Goal: Task Accomplishment & Management: Use online tool/utility

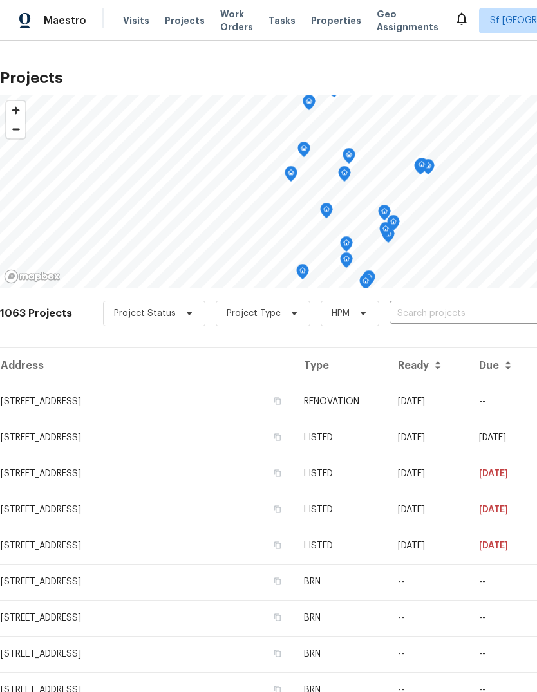
click at [450, 314] on input "text" at bounding box center [463, 314] width 147 height 20
type input "piper"
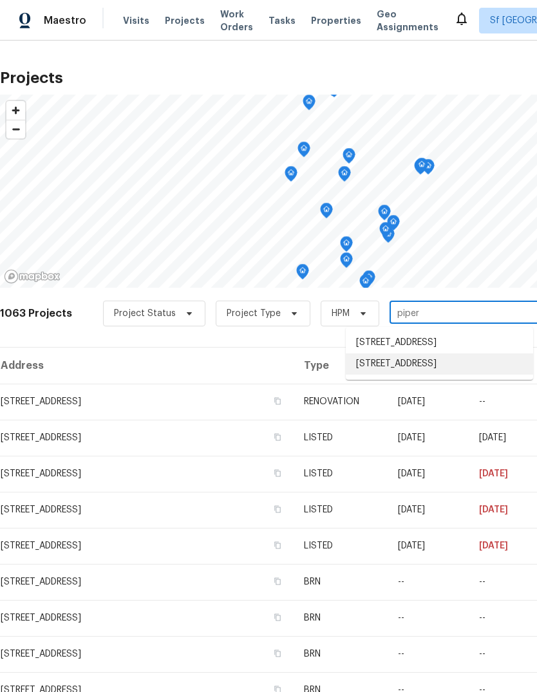
click at [450, 375] on li "[STREET_ADDRESS]" at bounding box center [439, 364] width 187 height 21
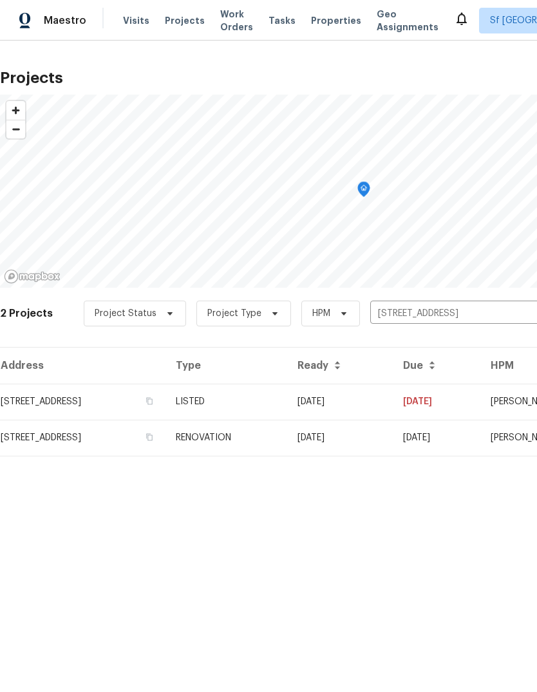
click at [76, 400] on td "[STREET_ADDRESS]" at bounding box center [83, 402] width 166 height 36
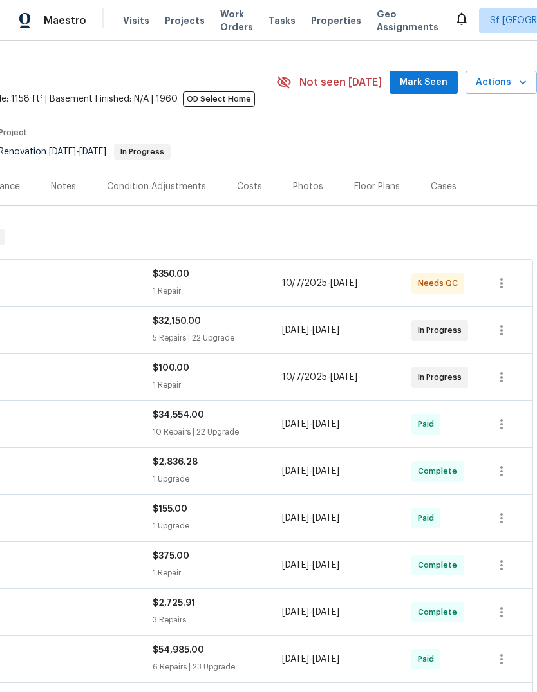
scroll to position [28, 191]
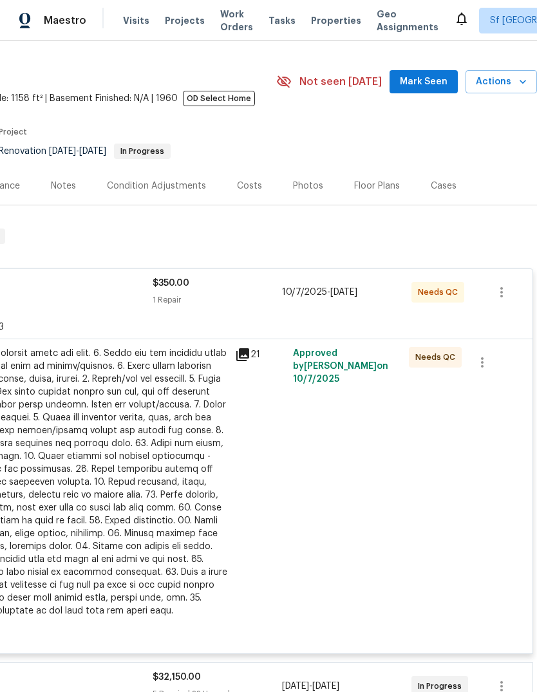
click at [83, 443] on div at bounding box center [86, 482] width 282 height 271
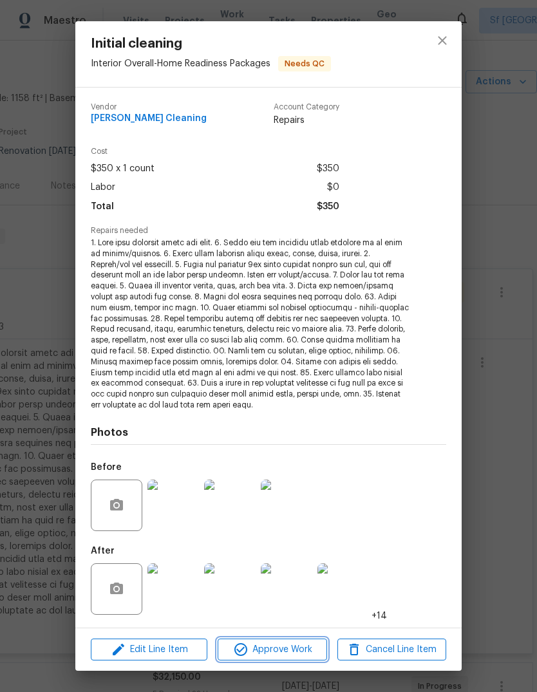
click at [311, 649] on span "Approve Work" at bounding box center [272, 650] width 101 height 16
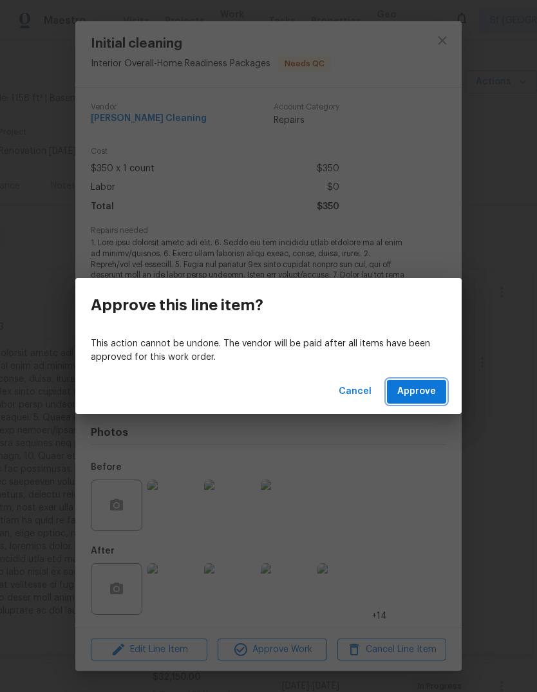
click at [421, 385] on span "Approve" at bounding box center [416, 392] width 39 height 16
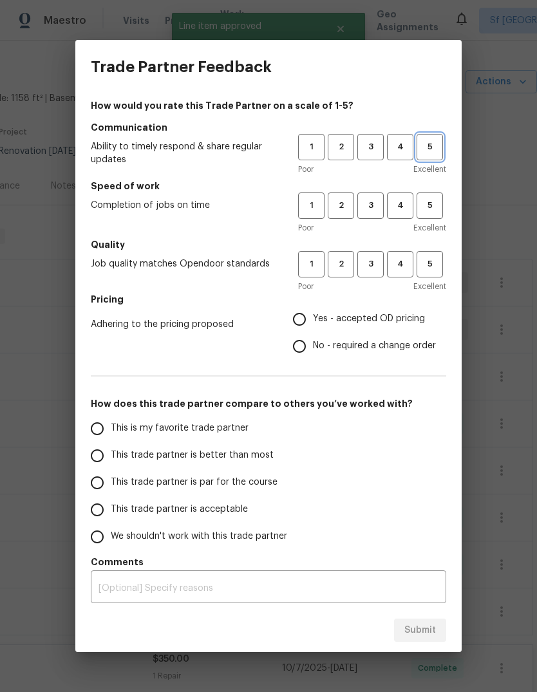
click at [433, 146] on span "5" at bounding box center [430, 147] width 24 height 15
click at [435, 202] on span "5" at bounding box center [430, 205] width 24 height 15
click at [430, 267] on span "5" at bounding box center [430, 264] width 24 height 15
click at [307, 319] on input "Yes - accepted OD pricing" at bounding box center [299, 319] width 27 height 27
radio input "true"
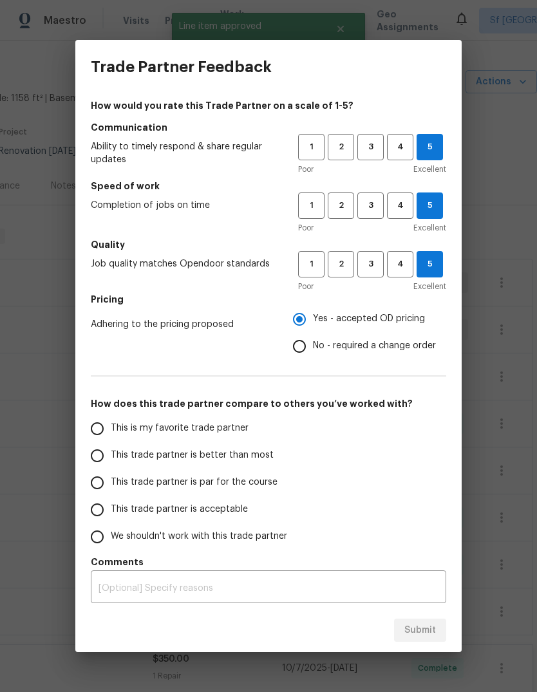
click at [95, 426] on input "This is my favorite trade partner" at bounding box center [97, 428] width 27 height 27
radio input "false"
click at [97, 458] on input "This trade partner is better than most" at bounding box center [97, 455] width 27 height 27
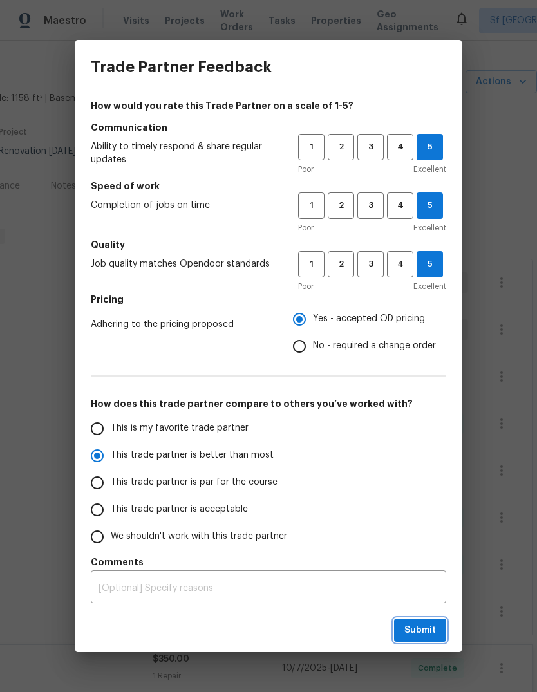
click at [423, 632] on span "Submit" at bounding box center [420, 631] width 32 height 16
radio input "true"
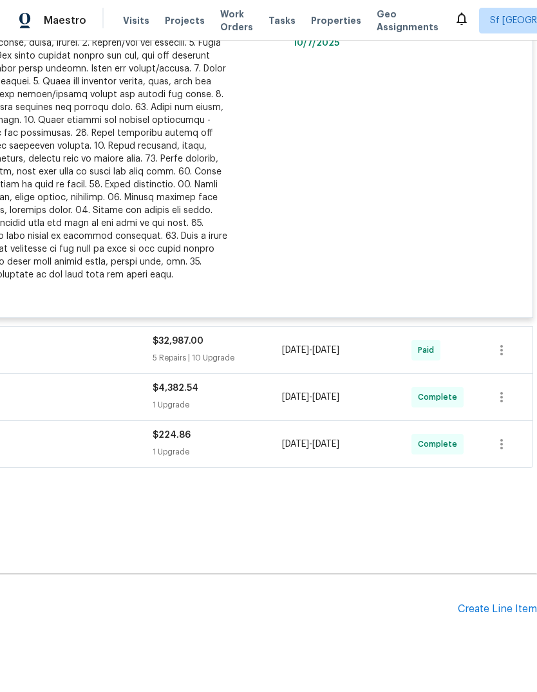
scroll to position [741, 191]
click at [495, 607] on div "Create Line Item" at bounding box center [497, 609] width 79 height 12
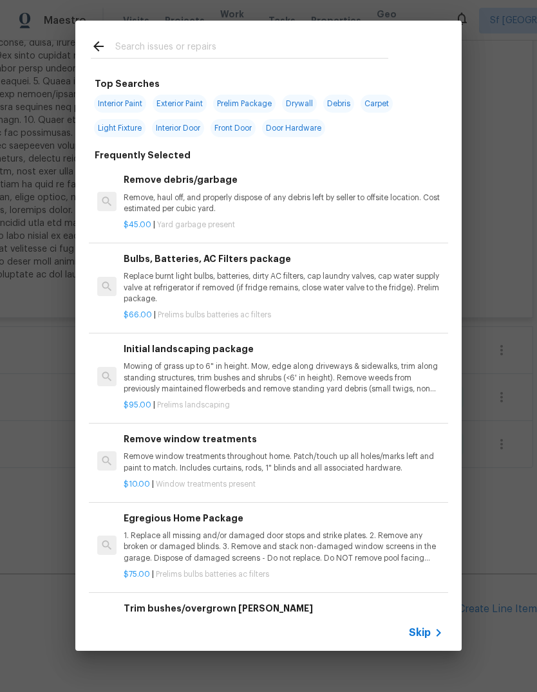
click at [134, 50] on input "text" at bounding box center [251, 48] width 273 height 19
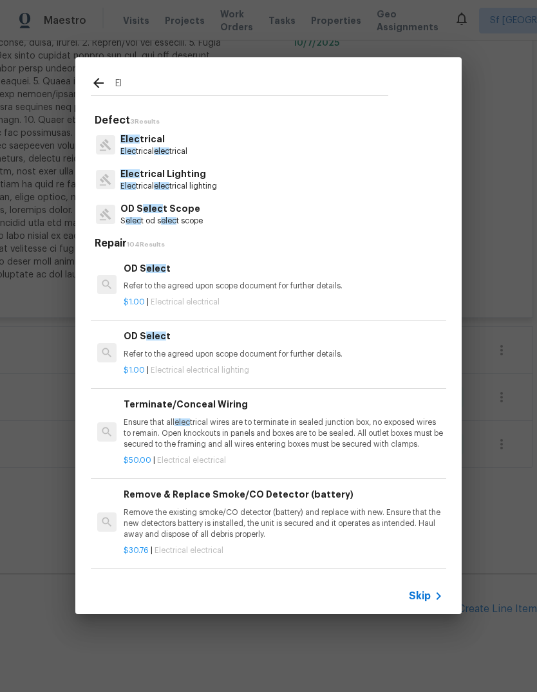
type input "E"
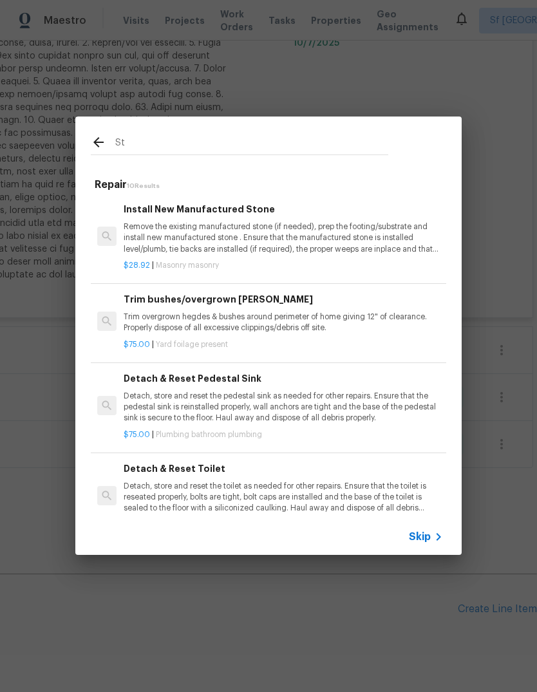
type input "S"
type input "Appliance"
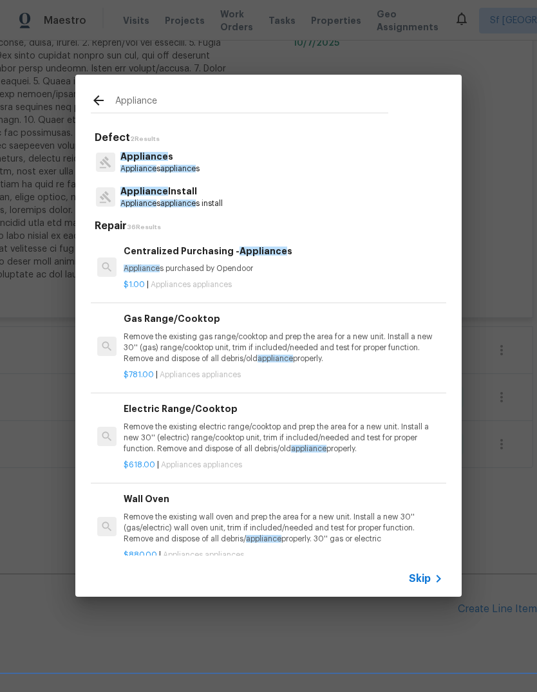
click at [144, 192] on span "Appliance" at bounding box center [144, 191] width 48 height 9
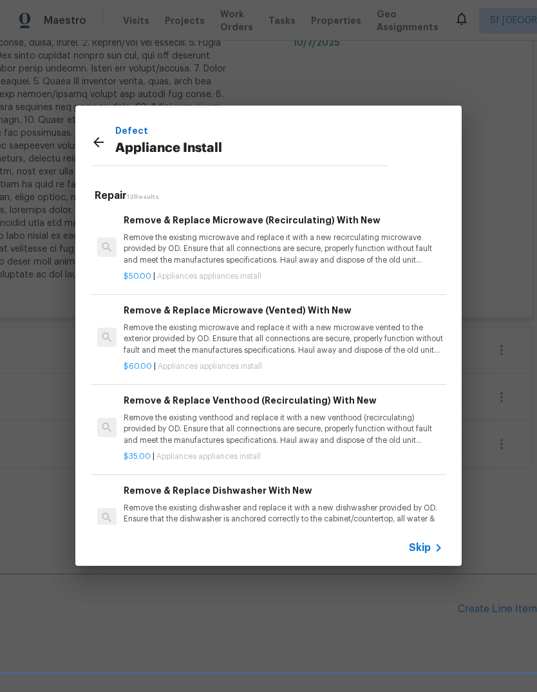
click at [92, 143] on icon at bounding box center [98, 142] width 15 height 15
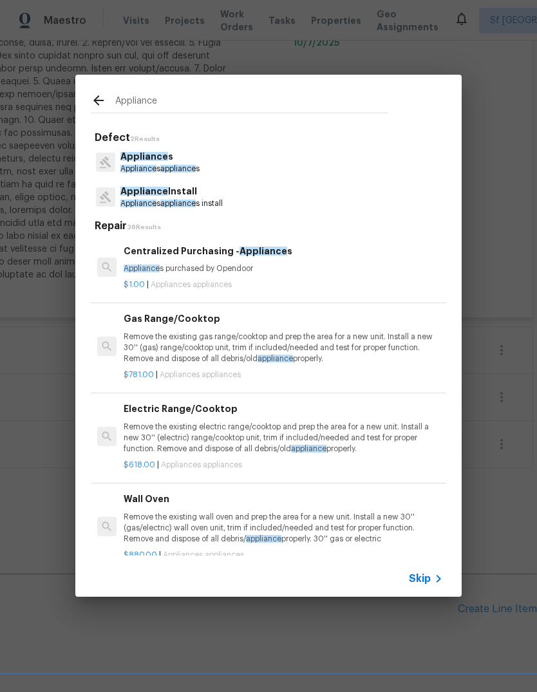
click at [140, 159] on span "Appliance" at bounding box center [144, 156] width 48 height 9
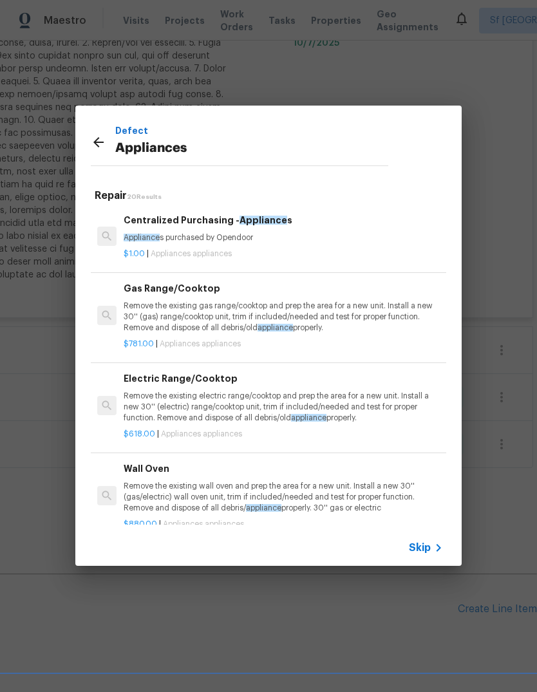
click at [144, 409] on p "Remove the existing electric range/cooktop and prep the area for a new unit. In…" at bounding box center [283, 407] width 319 height 33
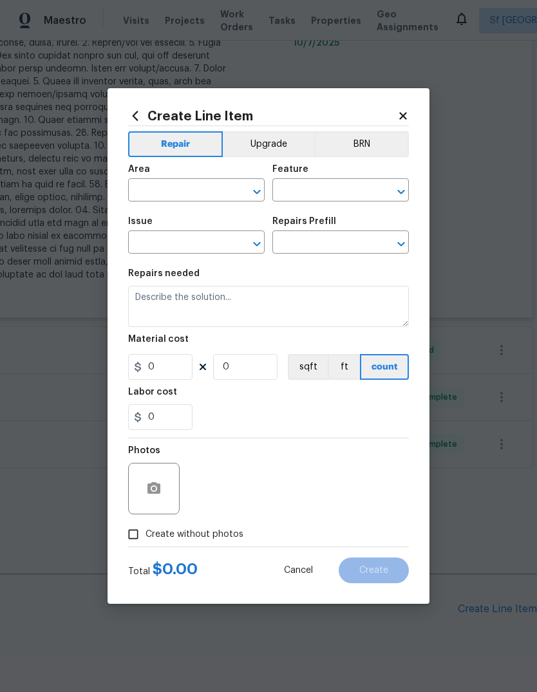
type input "Appliances"
type textarea "Remove the existing electric range/cooktop and prep the area for a new unit. In…"
type input "1"
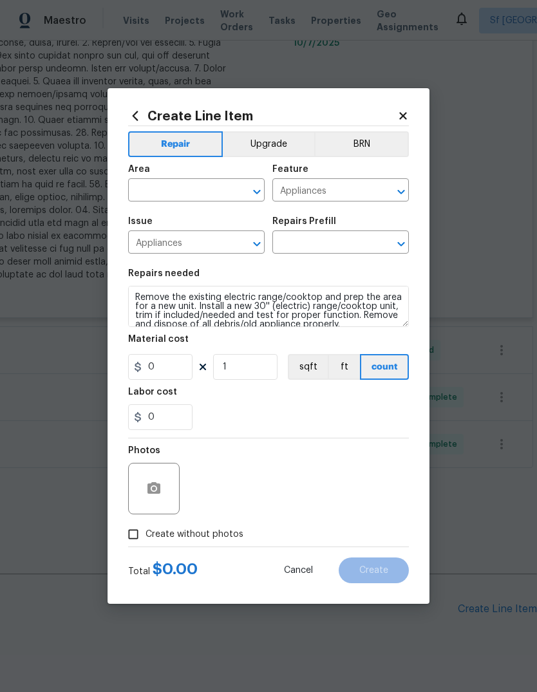
type input "Electric Range/Cooktop $618.00"
type input "618"
click at [156, 189] on input "text" at bounding box center [178, 192] width 100 height 20
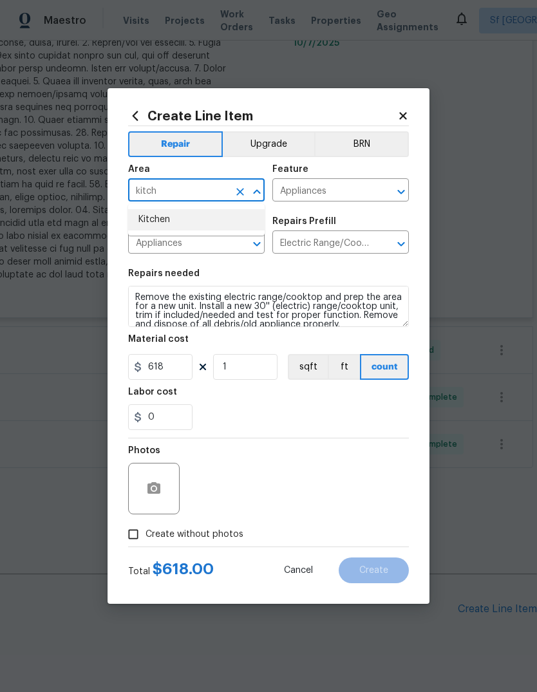
click at [148, 215] on li "Kitchen" at bounding box center [196, 219] width 137 height 21
type input "Kitchen"
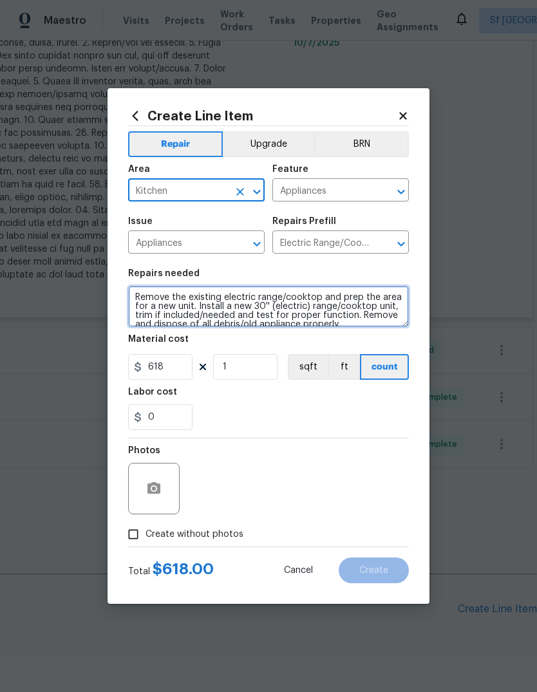
click at [149, 299] on textarea "Remove the existing electric range/cooktop and prep the area for a new unit. In…" at bounding box center [268, 306] width 281 height 41
click at [143, 307] on textarea "Remove the existing electric range/cooktop and prep the area for a new unit. In…" at bounding box center [268, 306] width 281 height 41
click at [142, 306] on textarea "Remove the existing electric range/cooktop and prep the area for a new unit. In…" at bounding box center [268, 306] width 281 height 41
click at [144, 315] on textarea "Remove the existing electric range/cooktop and prep the area for a new unit. In…" at bounding box center [268, 306] width 281 height 41
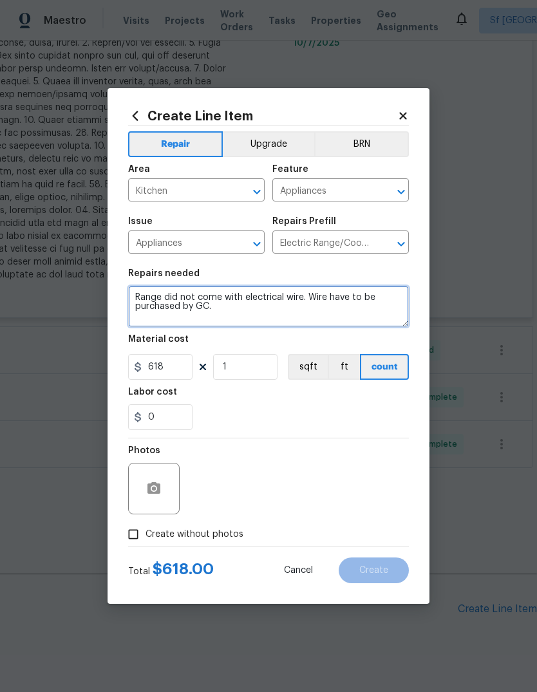
type textarea "Range did not come with electrical wire. Wire have to be purchased by GC."
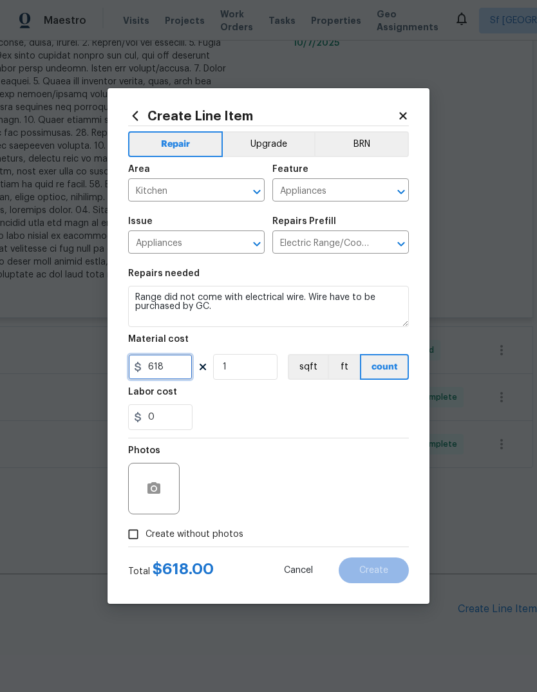
click at [174, 361] on input "618" at bounding box center [160, 367] width 64 height 26
click at [174, 360] on input "618" at bounding box center [160, 367] width 64 height 26
click at [149, 370] on input "618" at bounding box center [160, 367] width 64 height 26
click at [205, 419] on div "0" at bounding box center [268, 417] width 281 height 26
click at [148, 368] on input "618" at bounding box center [160, 367] width 64 height 26
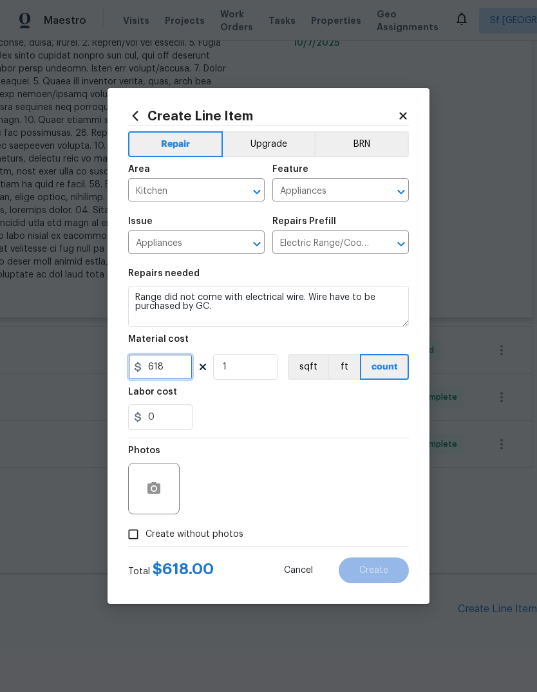
click at [148, 368] on input "618" at bounding box center [160, 367] width 64 height 26
click at [147, 372] on input "618" at bounding box center [160, 367] width 64 height 26
type input "50"
click at [381, 409] on div "0" at bounding box center [268, 417] width 281 height 26
click at [155, 486] on icon "button" at bounding box center [153, 488] width 13 height 12
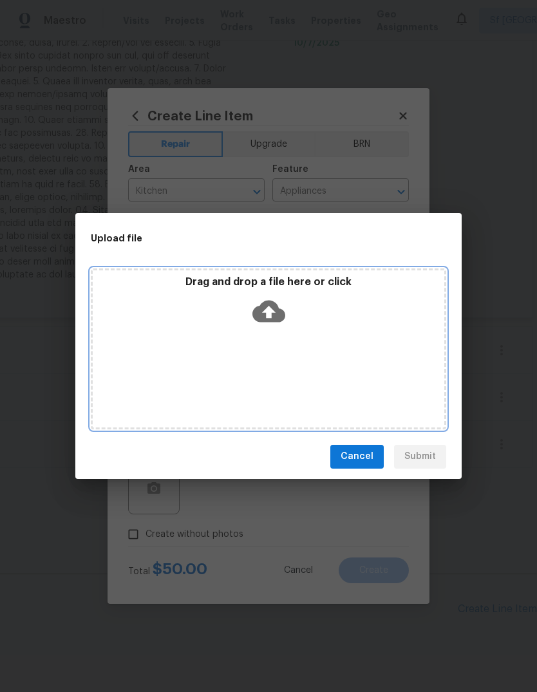
click at [267, 304] on icon at bounding box center [268, 311] width 33 height 22
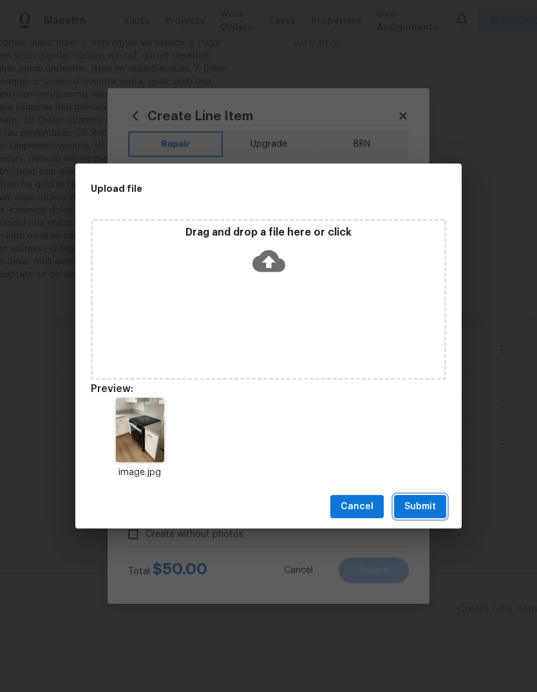
click at [419, 504] on span "Submit" at bounding box center [420, 507] width 32 height 16
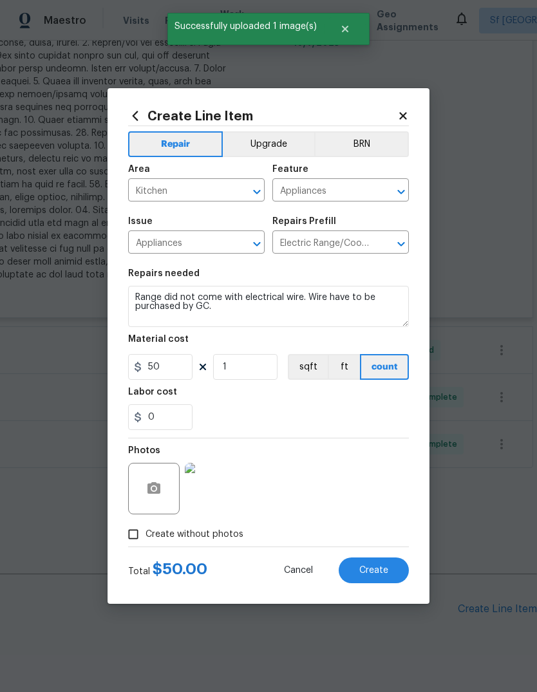
click at [373, 571] on span "Create" at bounding box center [373, 571] width 29 height 10
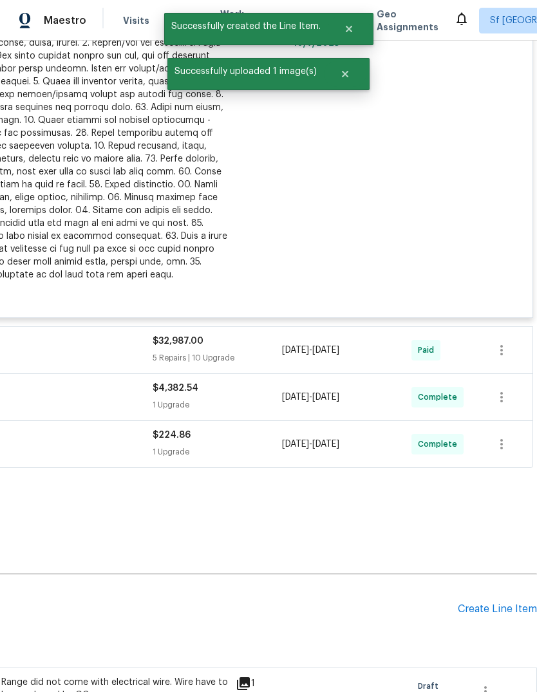
click at [486, 608] on div "Create Line Item" at bounding box center [497, 609] width 79 height 12
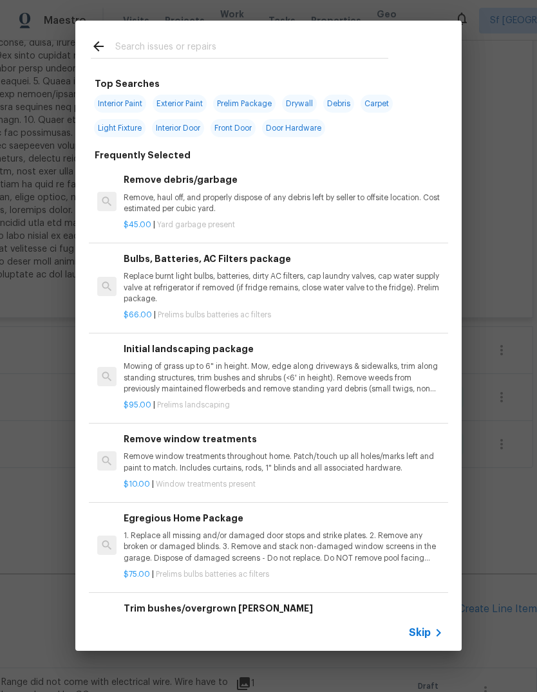
click at [126, 44] on input "text" at bounding box center [251, 48] width 273 height 19
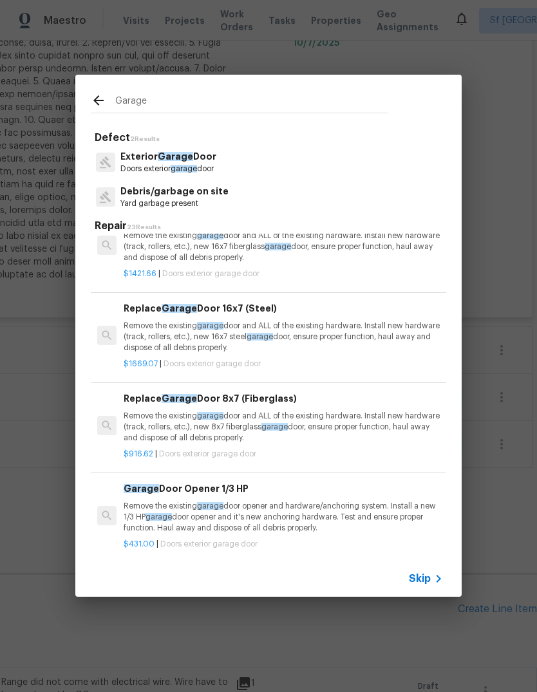
scroll to position [293, 0]
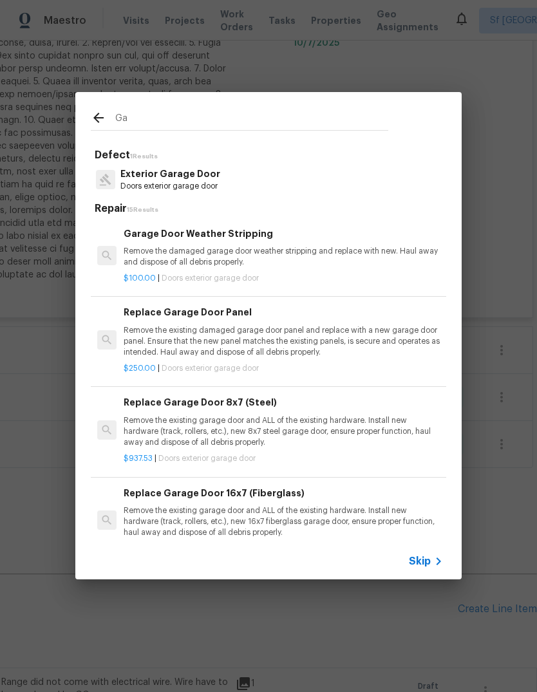
type input "G"
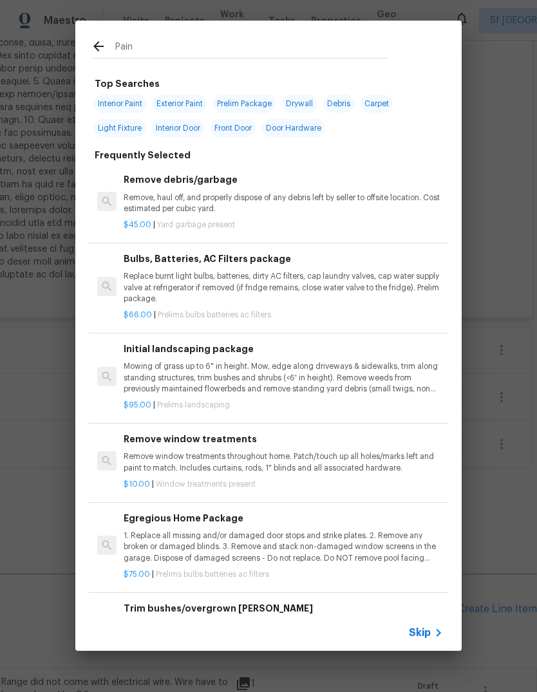
type input "Paint"
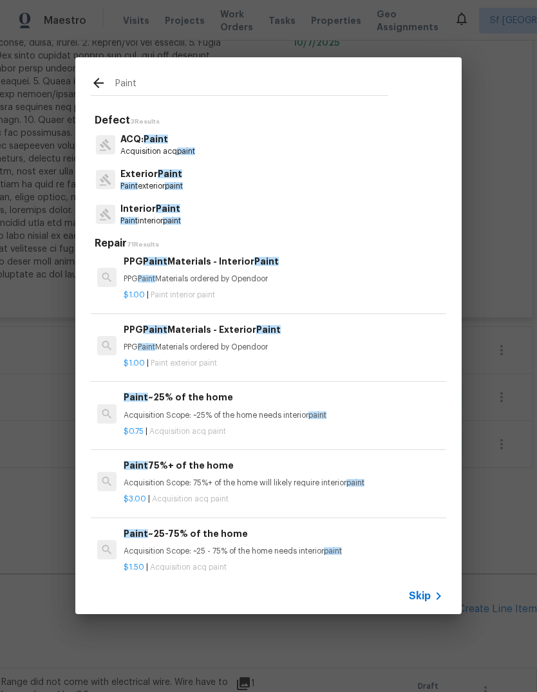
scroll to position [187, 0]
click at [165, 336] on div "PPG Paint Materials - Exterior Paint PPG Paint Materials ordered by Opendoor" at bounding box center [283, 338] width 319 height 31
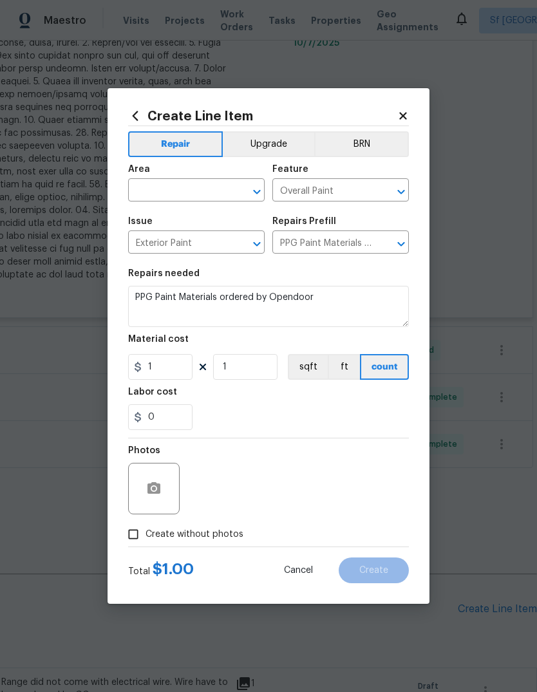
click at [158, 176] on div "Area" at bounding box center [196, 173] width 137 height 17
click at [152, 192] on input "text" at bounding box center [178, 192] width 100 height 20
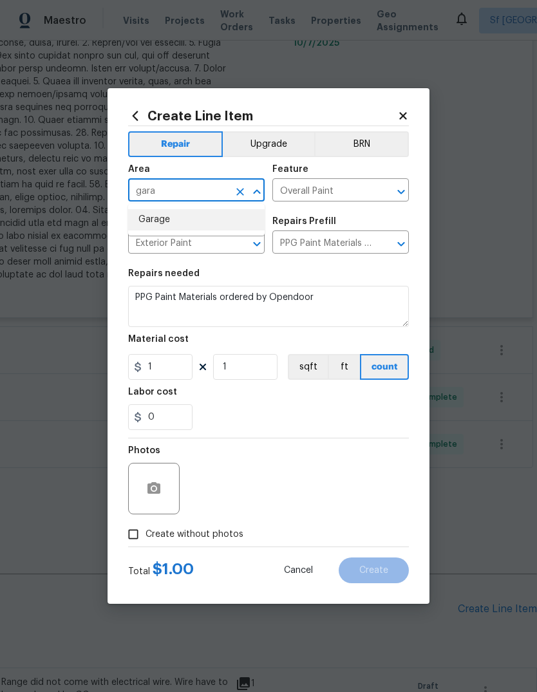
click at [151, 216] on li "Garage" at bounding box center [196, 219] width 137 height 21
type input "Garage"
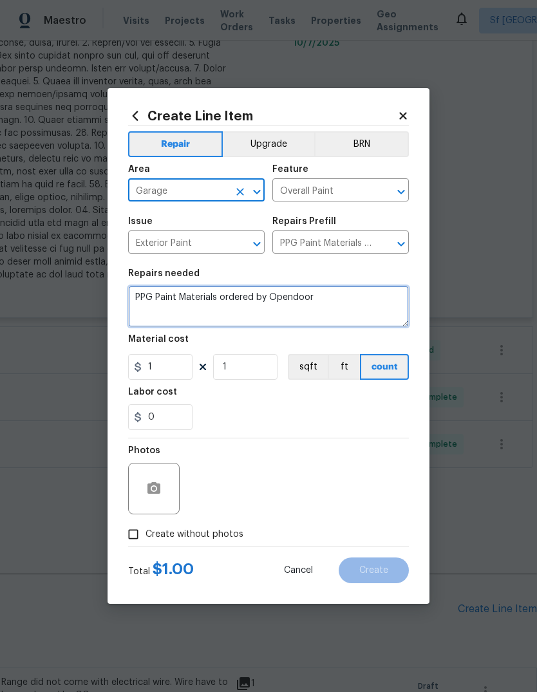
click at [135, 299] on textarea "PPG Paint Materials ordered by Opendoor" at bounding box center [268, 306] width 281 height 41
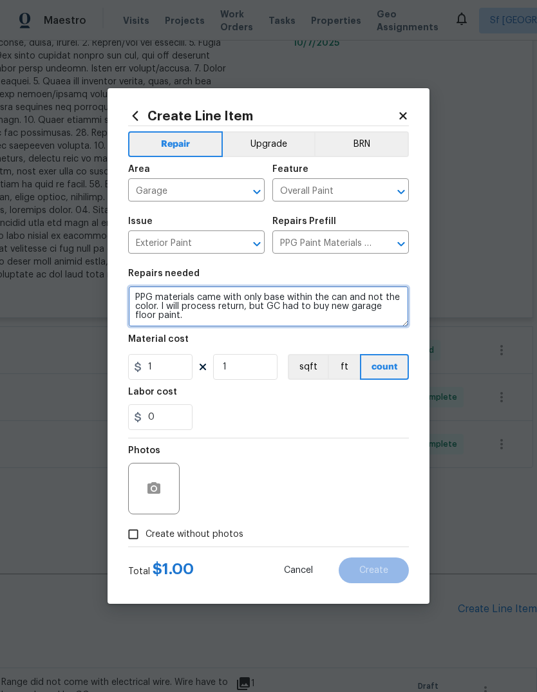
type textarea "PPG materials came with only base within the can and not the color. I will proc…"
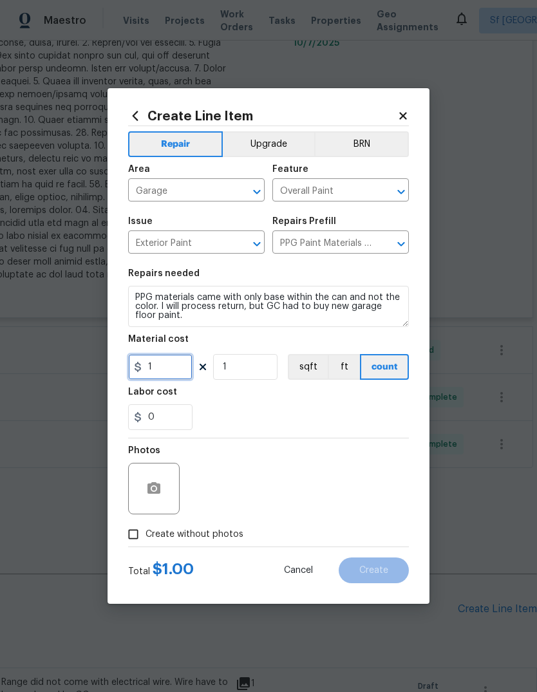
click at [167, 366] on input "1" at bounding box center [160, 367] width 64 height 26
type input "3"
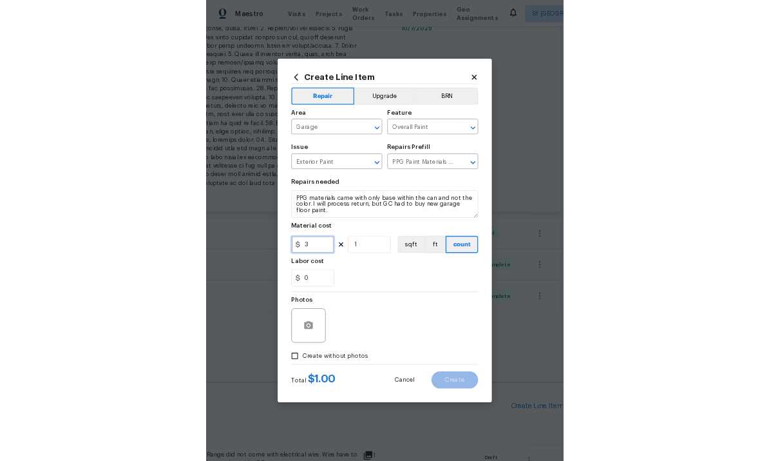
scroll to position [741, 191]
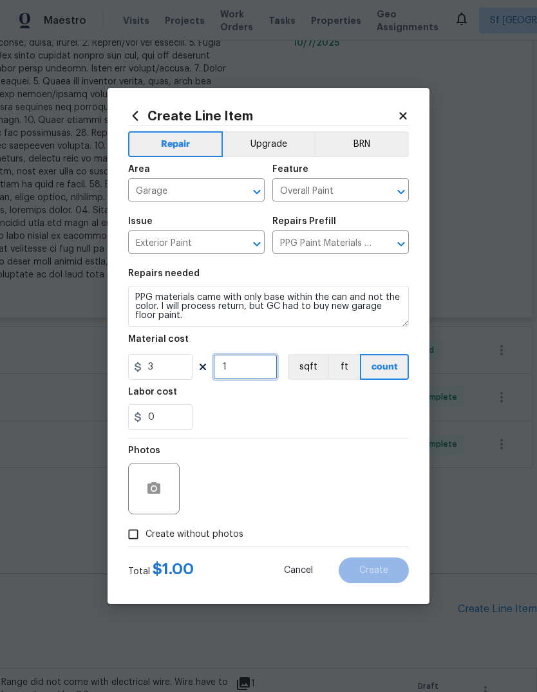
click at [249, 374] on input "1" at bounding box center [245, 367] width 64 height 26
type input "60"
click at [364, 414] on div "0" at bounding box center [268, 417] width 281 height 26
click at [152, 484] on icon "button" at bounding box center [153, 488] width 13 height 12
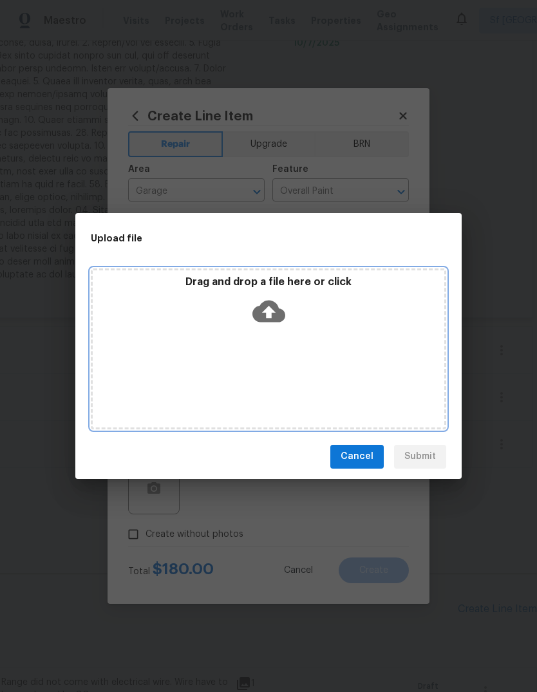
click at [264, 317] on icon at bounding box center [268, 311] width 33 height 22
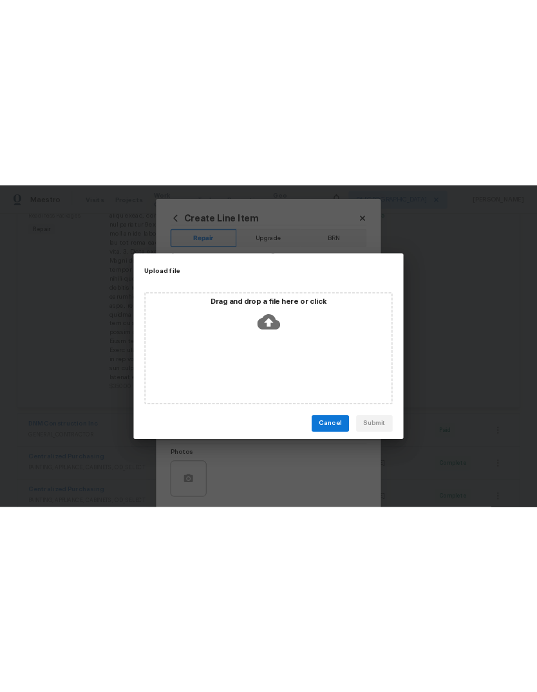
scroll to position [741, 0]
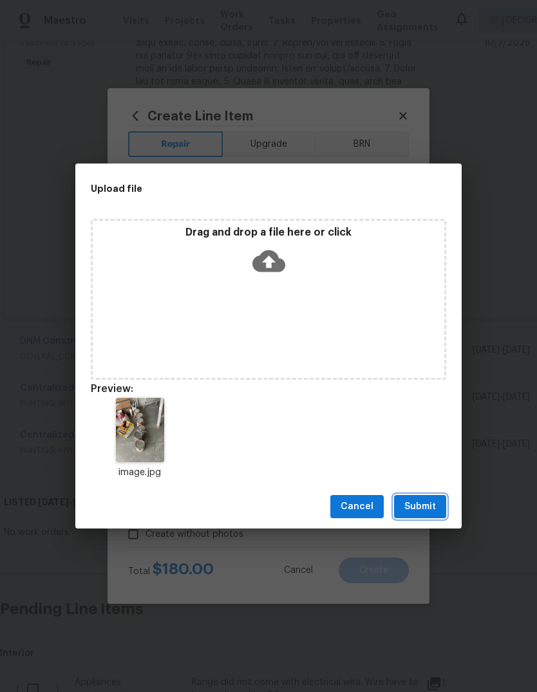
click at [431, 506] on span "Submit" at bounding box center [420, 507] width 32 height 16
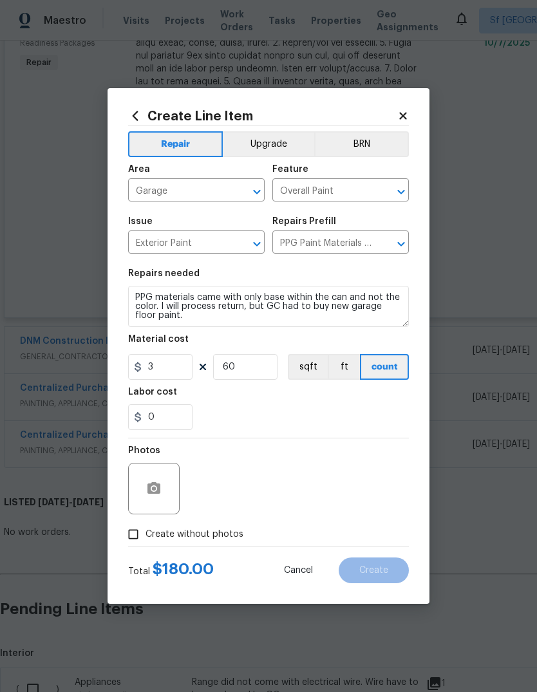
click at [127, 528] on input "Create without photos" at bounding box center [133, 534] width 24 height 24
click at [127, 537] on input "Create without photos" at bounding box center [133, 534] width 24 height 24
checkbox input "false"
click at [153, 482] on button "button" at bounding box center [153, 488] width 31 height 31
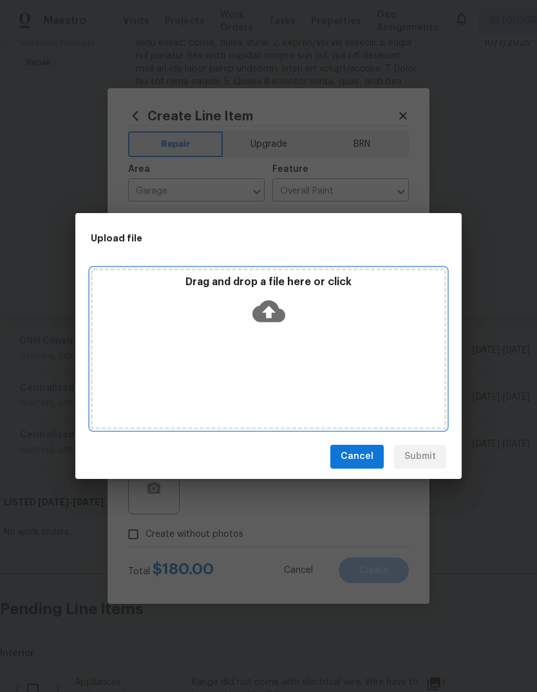
click at [274, 310] on icon at bounding box center [268, 311] width 33 height 22
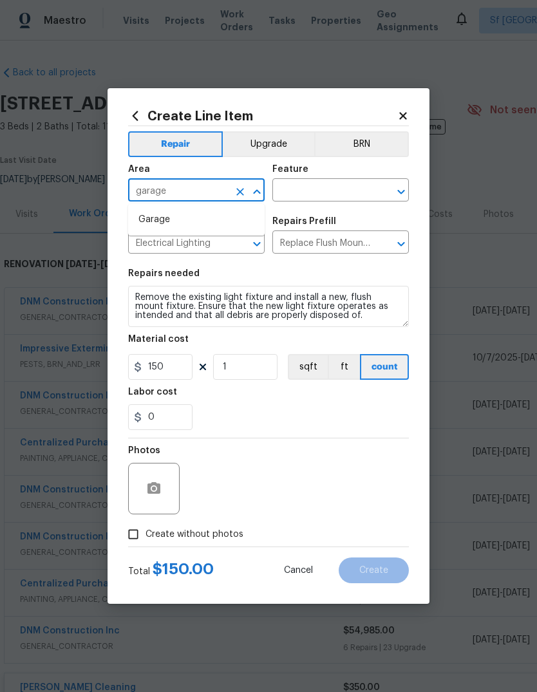
scroll to position [861, 191]
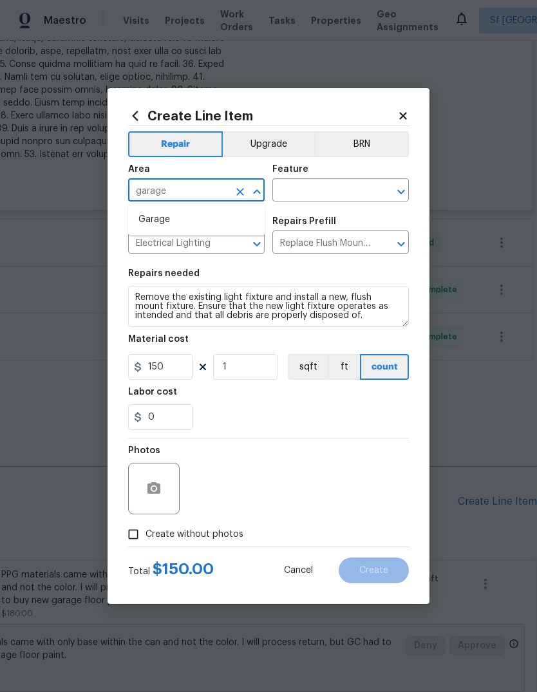
click at [138, 215] on li "Garage" at bounding box center [196, 219] width 137 height 21
type input "Garage"
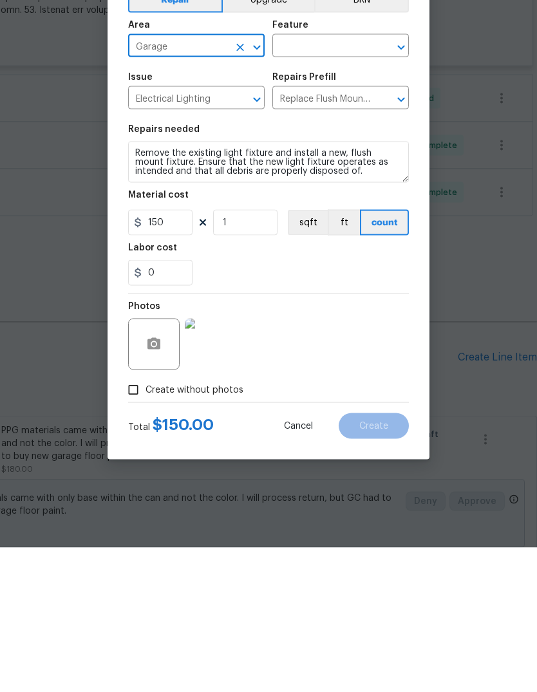
click at [196, 463] on img at bounding box center [211, 489] width 52 height 52
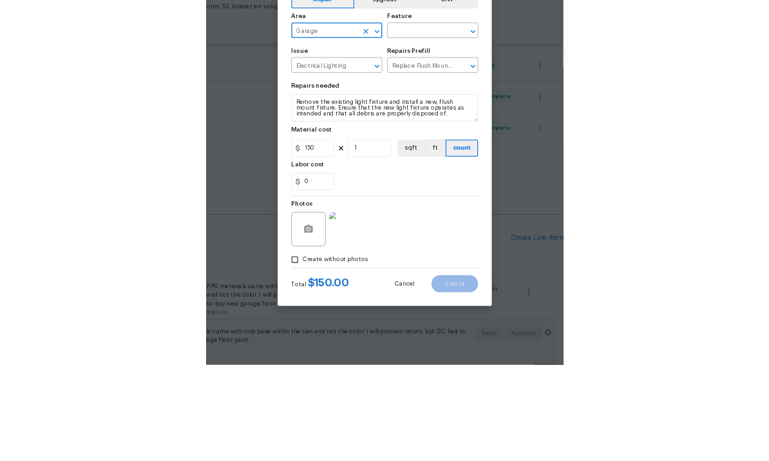
scroll to position [48, 0]
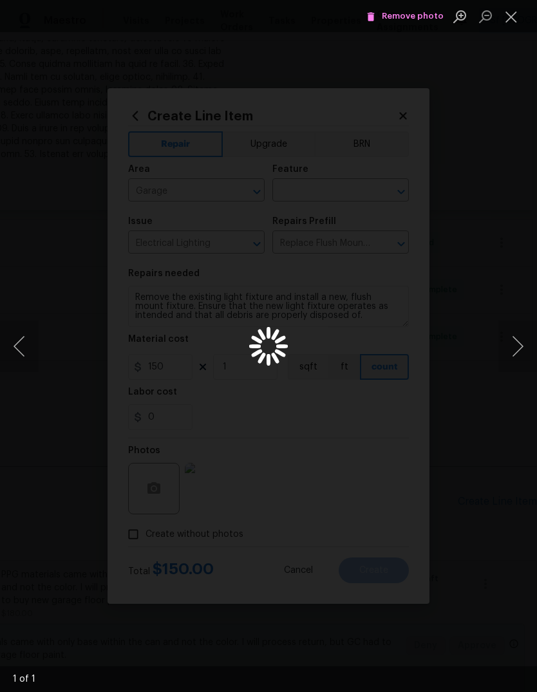
click at [509, 14] on button "Close lightbox" at bounding box center [512, 16] width 26 height 23
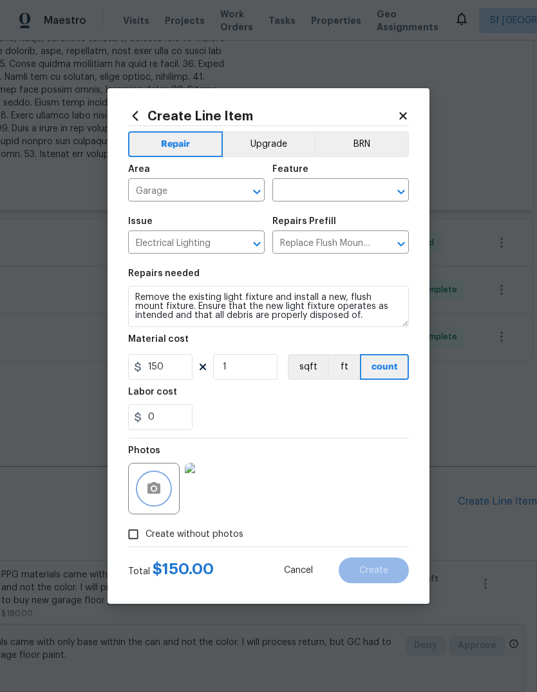
click at [151, 484] on icon "button" at bounding box center [153, 488] width 15 height 15
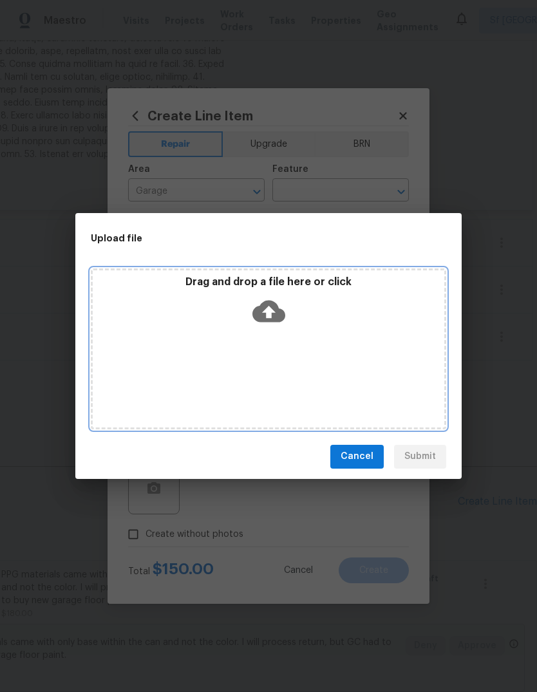
click at [273, 308] on icon at bounding box center [268, 311] width 33 height 22
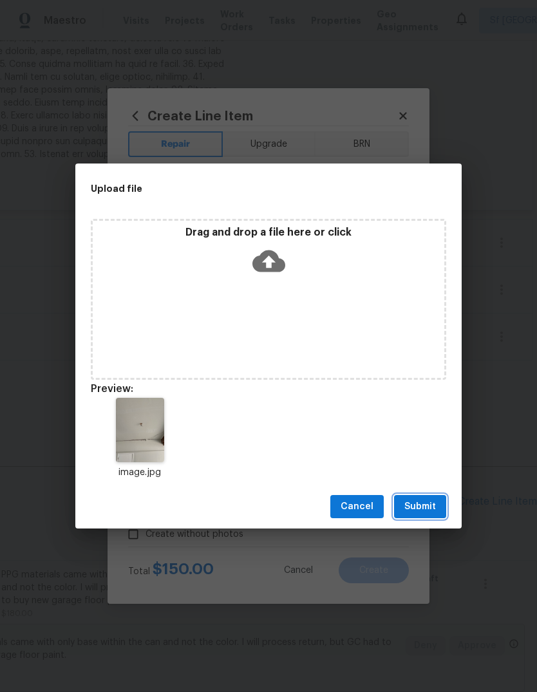
click at [419, 510] on span "Submit" at bounding box center [420, 507] width 32 height 16
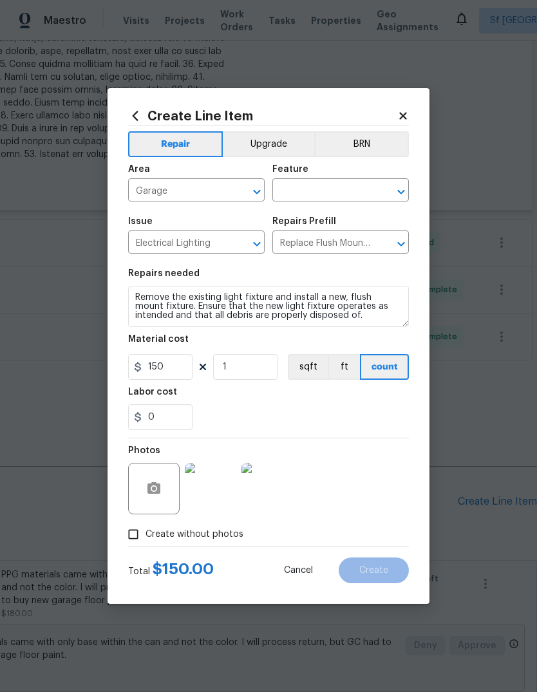
click at [375, 505] on div "Photos" at bounding box center [268, 481] width 281 height 84
click at [342, 188] on input "text" at bounding box center [322, 192] width 100 height 20
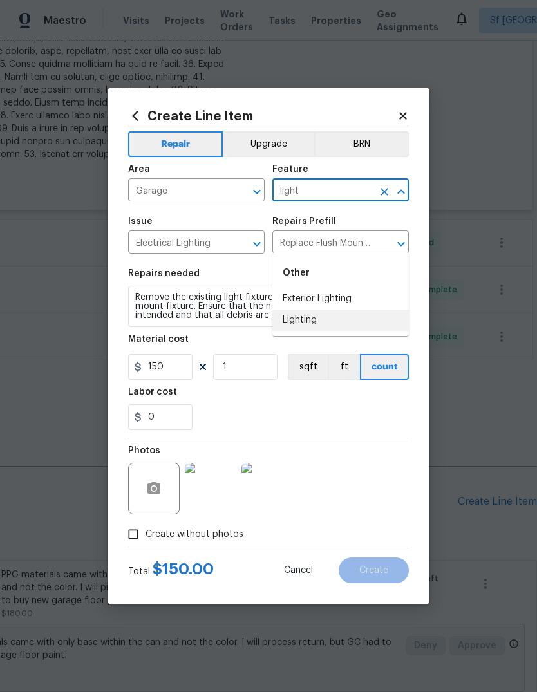
click at [325, 310] on li "Lighting" at bounding box center [340, 320] width 137 height 21
type input "Lighting"
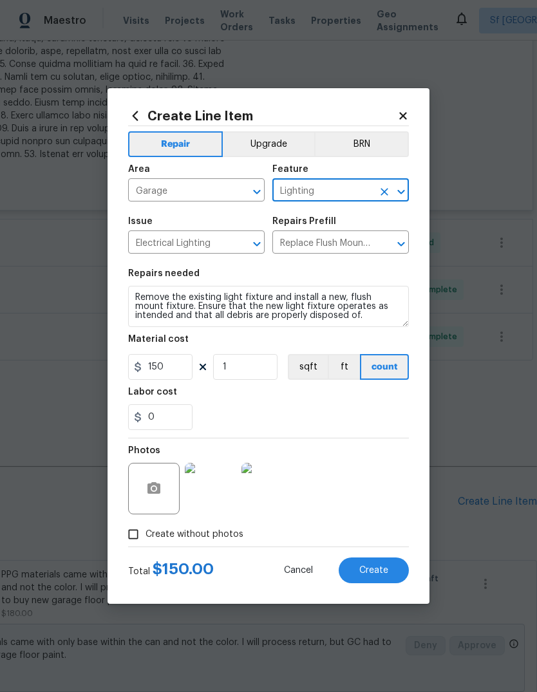
click at [357, 413] on div "0" at bounding box center [268, 417] width 281 height 26
click at [381, 574] on span "Create" at bounding box center [373, 571] width 29 height 10
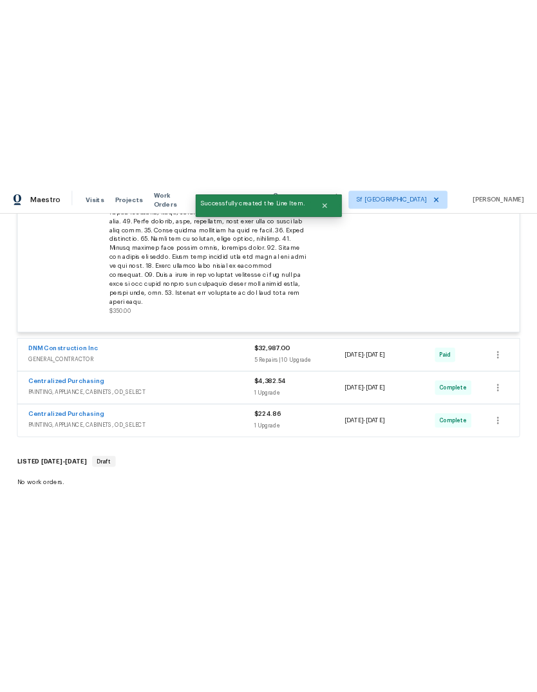
scroll to position [0, 0]
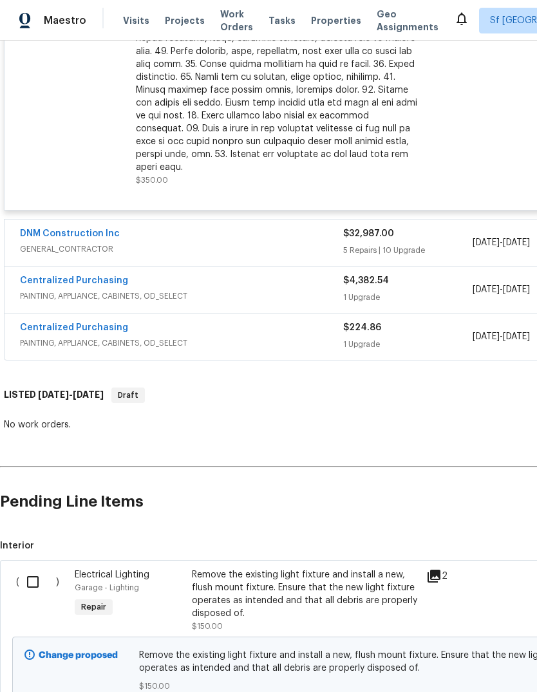
click at [129, 26] on span "Visits" at bounding box center [136, 20] width 26 height 13
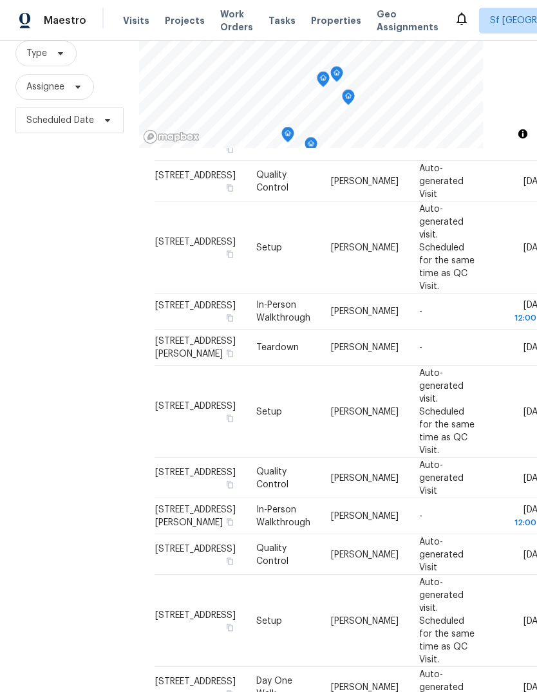
scroll to position [108, 0]
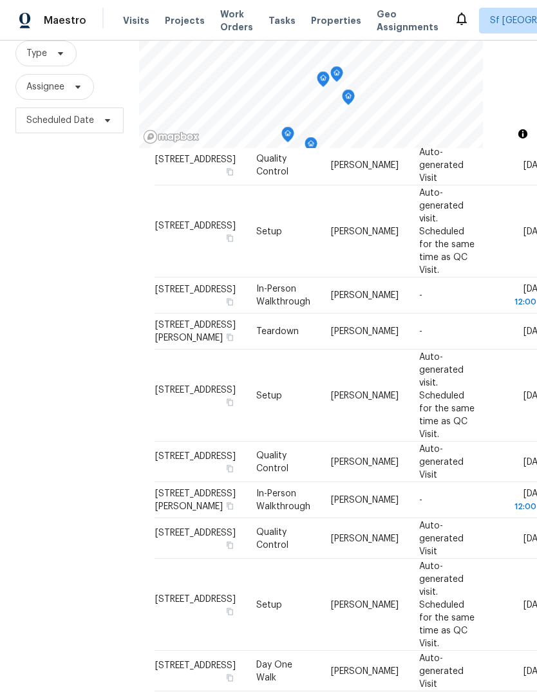
click at [88, 582] on div "Filters Reset ​ Type Assignee Scheduled Date" at bounding box center [69, 328] width 139 height 747
